Goal: Task Accomplishment & Management: Manage account settings

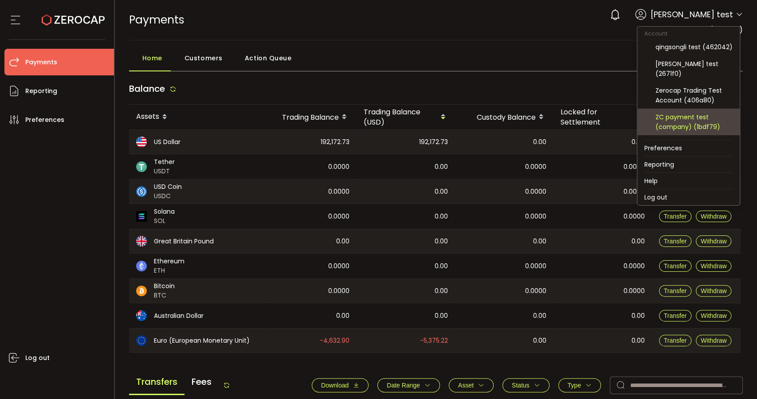
click at [685, 121] on div "ZC payment test (company) (1bdf79)" at bounding box center [693, 122] width 77 height 20
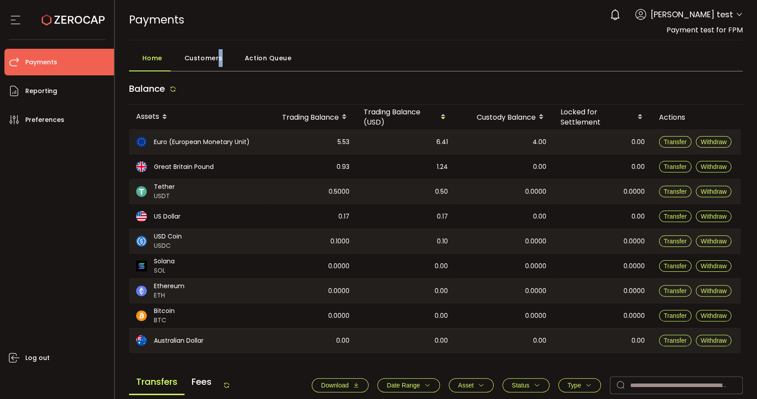
click at [218, 56] on span "Customers" at bounding box center [203, 58] width 38 height 18
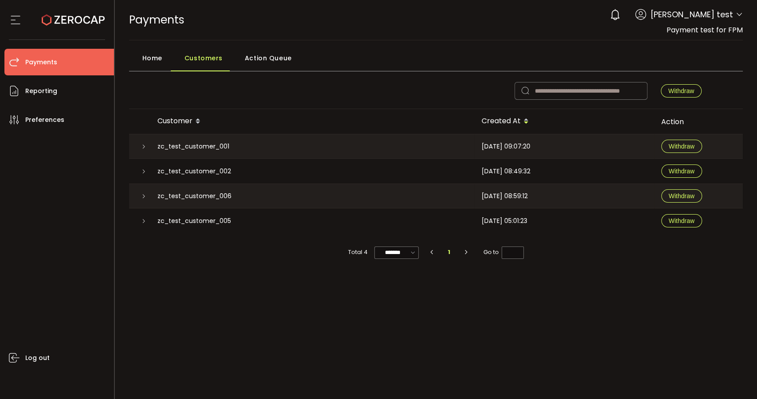
click at [414, 55] on div "Home Customers Action Queue" at bounding box center [436, 60] width 614 height 22
click at [142, 145] on icon at bounding box center [143, 146] width 5 height 5
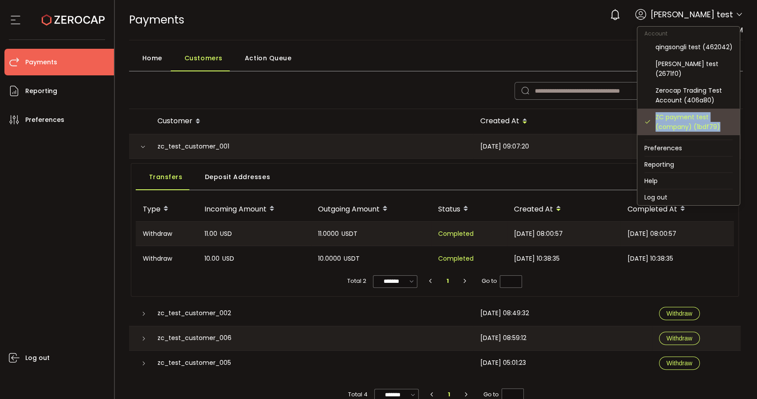
copy div "ZC payment test (company) (1bdf79)"
drag, startPoint x: 720, startPoint y: 125, endPoint x: 655, endPoint y: 116, distance: 65.8
click at [655, 116] on div "ZC payment test (company) (1bdf79)" at bounding box center [693, 122] width 77 height 20
